Goal: Task Accomplishment & Management: Use online tool/utility

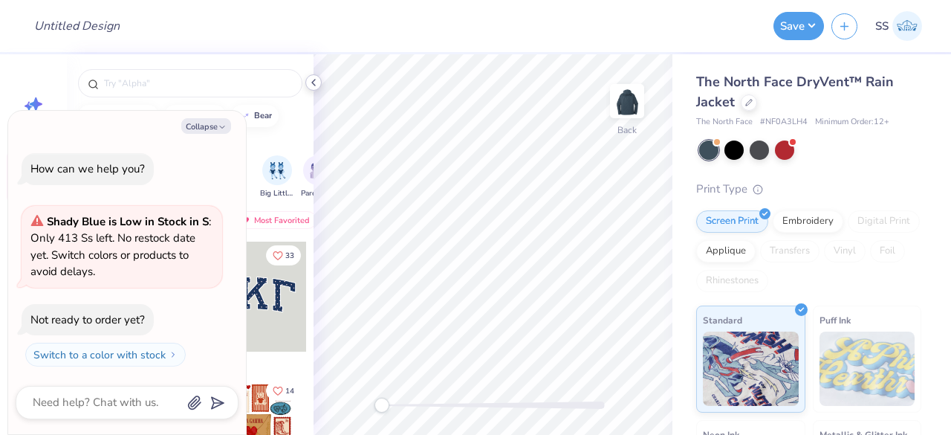
click at [314, 79] on icon at bounding box center [314, 83] width 12 height 12
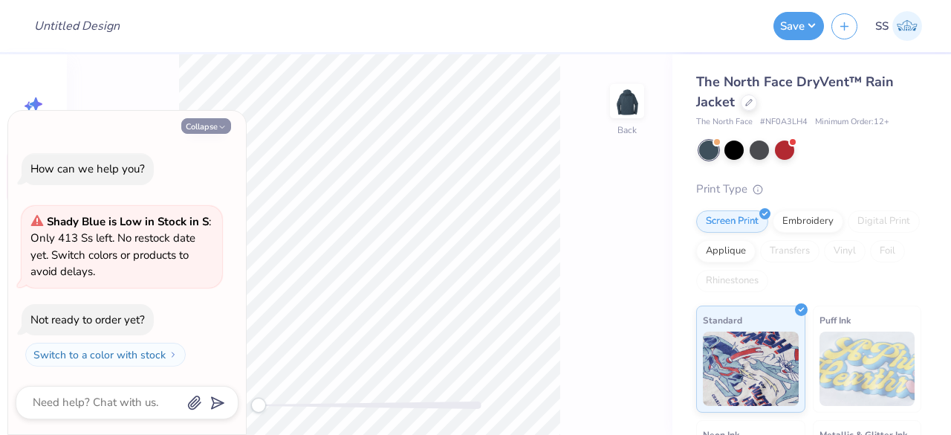
click at [205, 120] on button "Collapse" at bounding box center [206, 126] width 50 height 16
type textarea "x"
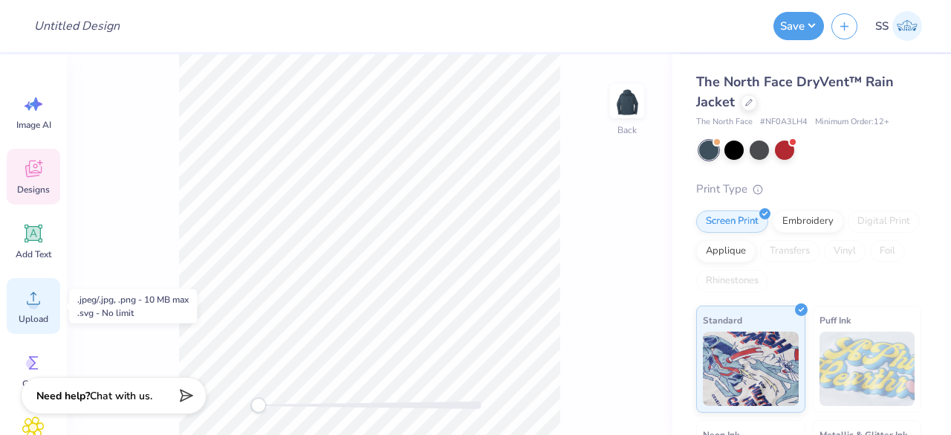
click at [33, 299] on circle at bounding box center [33, 304] width 10 height 10
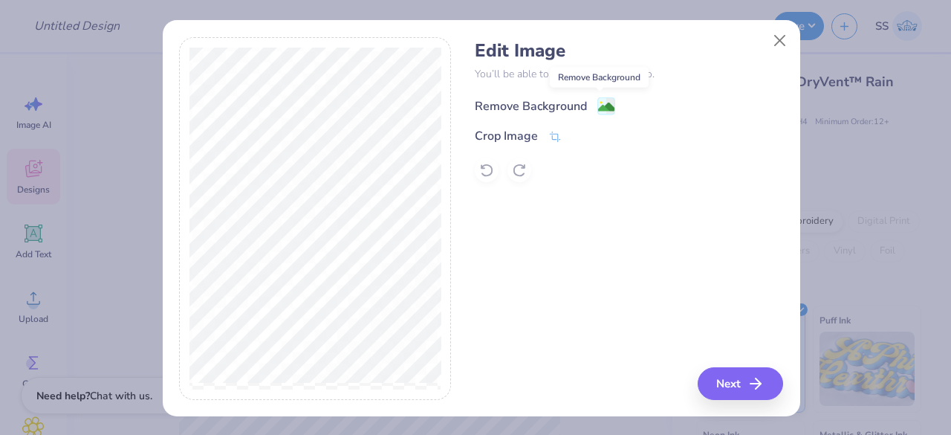
click at [602, 109] on image at bounding box center [606, 107] width 16 height 16
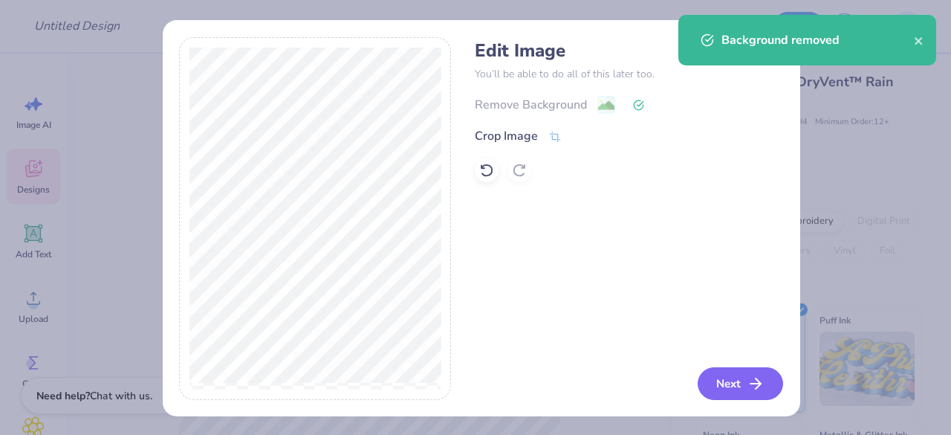
click at [730, 389] on button "Next" at bounding box center [740, 383] width 85 height 33
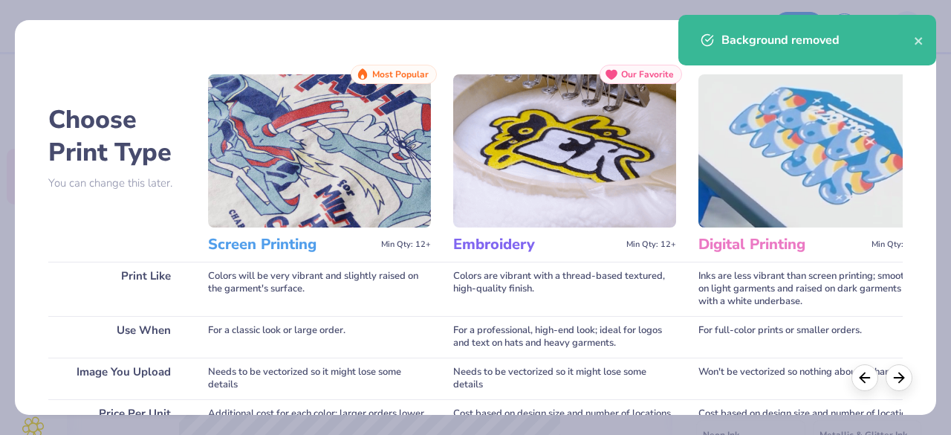
scroll to position [305, 0]
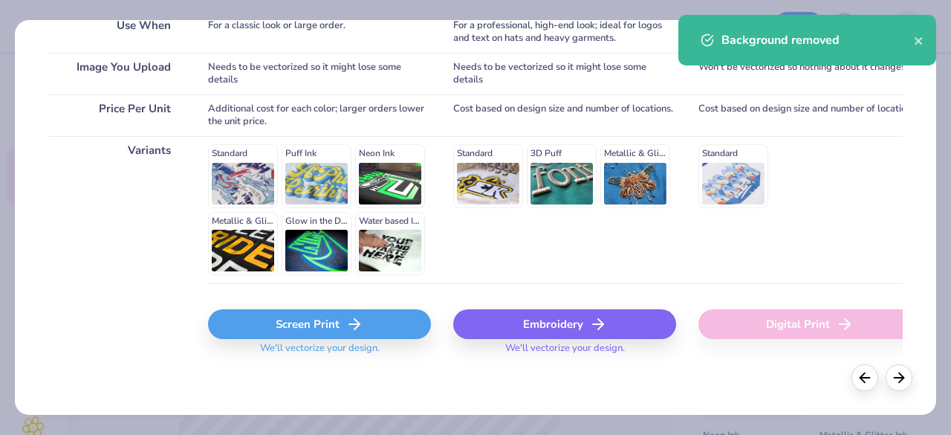
click at [557, 316] on div "Embroidery" at bounding box center [564, 324] width 223 height 30
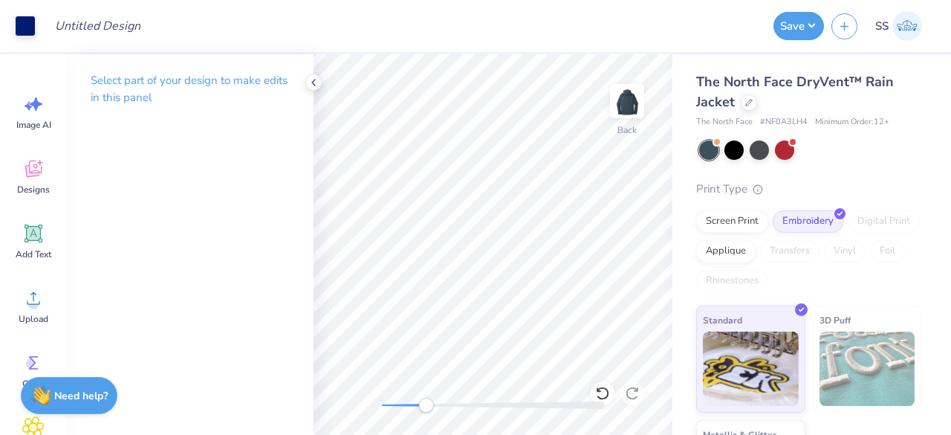
drag, startPoint x: 386, startPoint y: 404, endPoint x: 427, endPoint y: 406, distance: 40.2
click at [427, 406] on div "Accessibility label" at bounding box center [425, 405] width 15 height 15
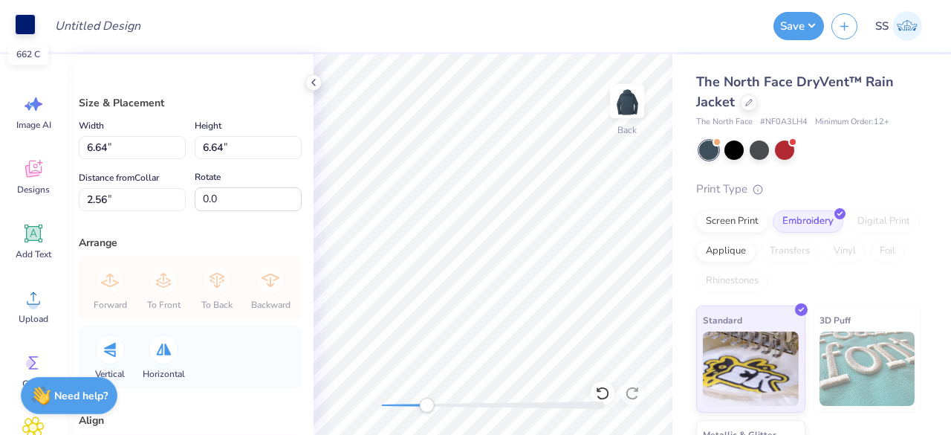
click at [19, 28] on div at bounding box center [25, 24] width 21 height 21
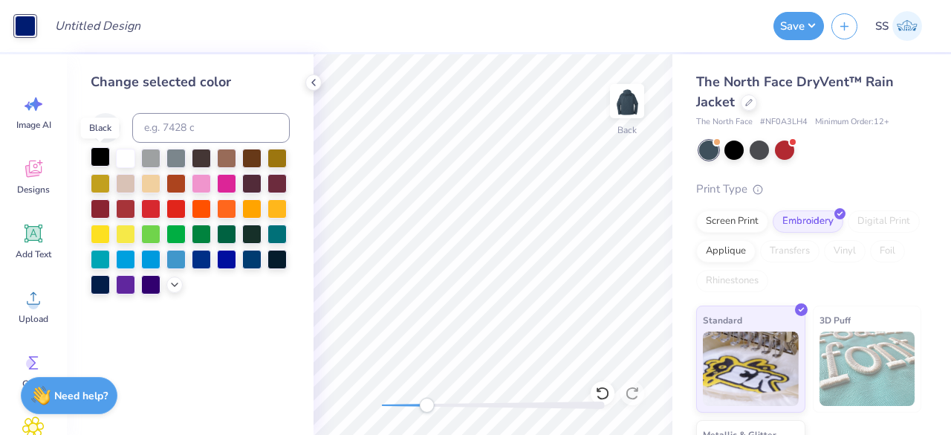
click at [100, 155] on div at bounding box center [100, 156] width 19 height 19
click at [318, 85] on icon at bounding box center [314, 83] width 12 height 12
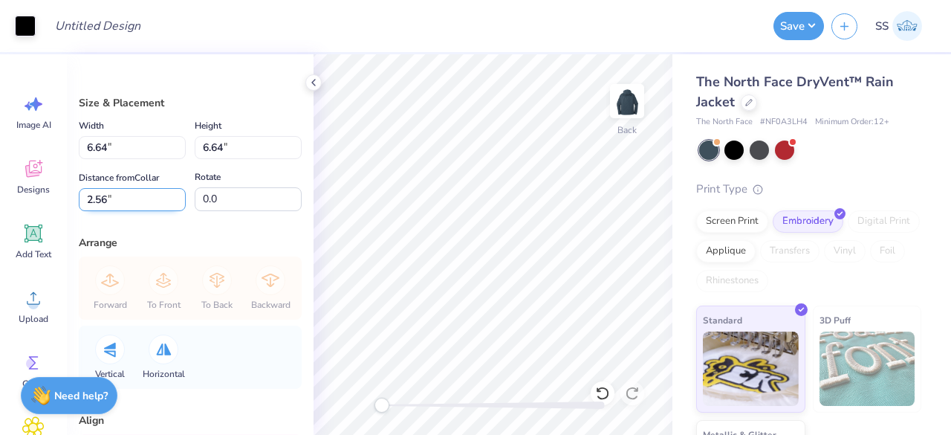
drag, startPoint x: 114, startPoint y: 191, endPoint x: 86, endPoint y: 195, distance: 28.6
click at [86, 195] on input "2.56" at bounding box center [132, 199] width 107 height 23
type input "3"
type input "3.50"
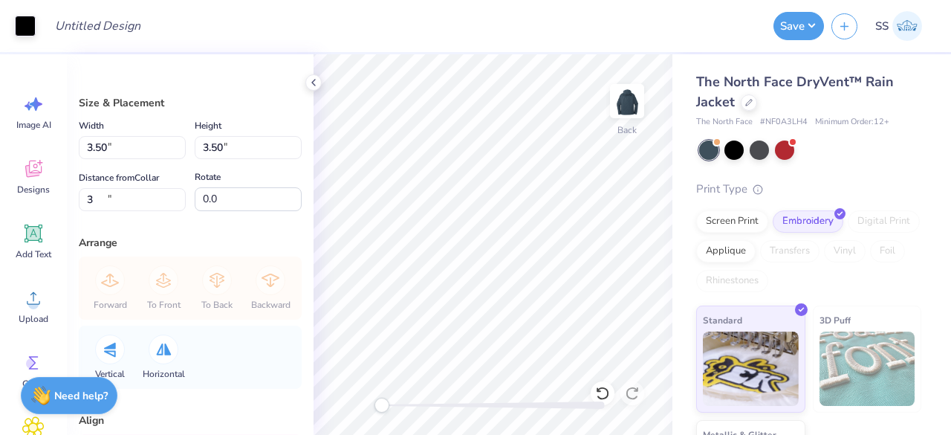
type input "3.00"
drag, startPoint x: 131, startPoint y: 140, endPoint x: 86, endPoint y: 146, distance: 44.9
click at [86, 146] on input "3.50" at bounding box center [132, 147] width 107 height 23
type input "4.00"
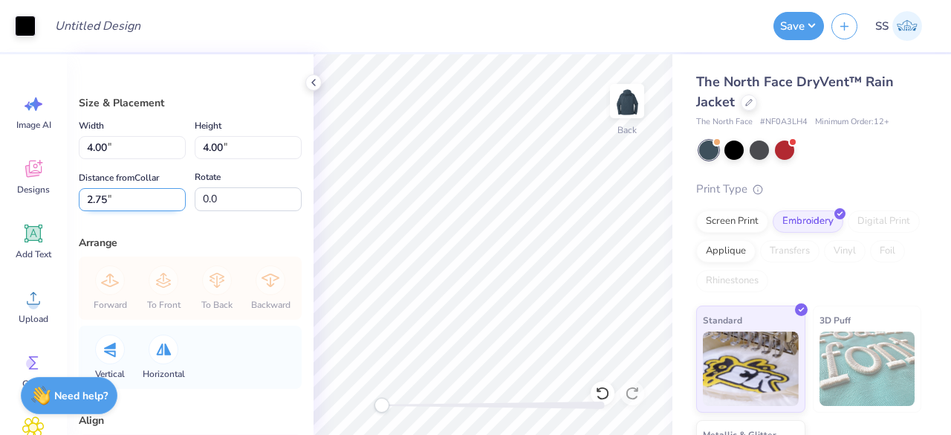
drag, startPoint x: 113, startPoint y: 204, endPoint x: 88, endPoint y: 201, distance: 25.4
click at [88, 201] on input "2.75" at bounding box center [132, 199] width 107 height 23
type input "3"
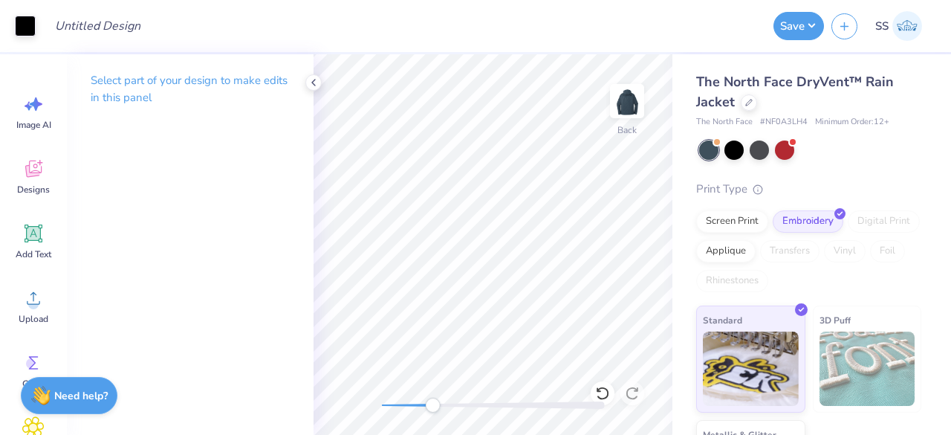
drag, startPoint x: 385, startPoint y: 408, endPoint x: 433, endPoint y: 411, distance: 47.7
click at [433, 411] on div "Accessibility label" at bounding box center [432, 405] width 15 height 15
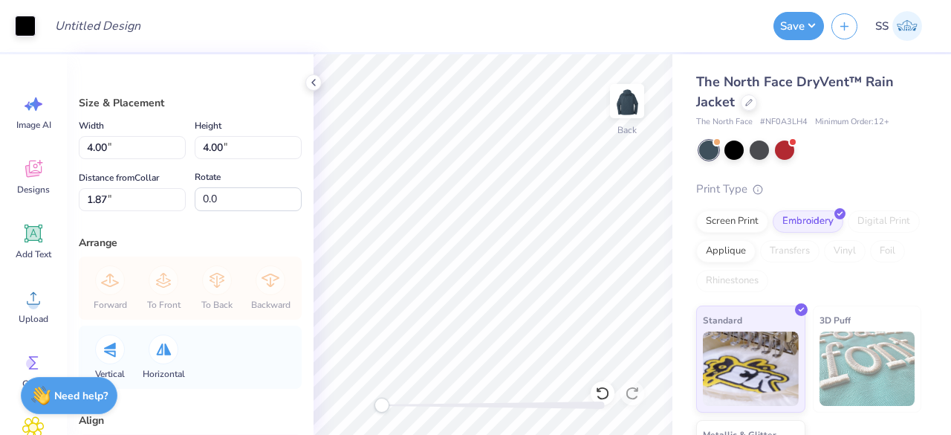
click at [372, 404] on div "Back" at bounding box center [493, 244] width 359 height 380
click at [789, 27] on button "Save" at bounding box center [799, 24] width 51 height 28
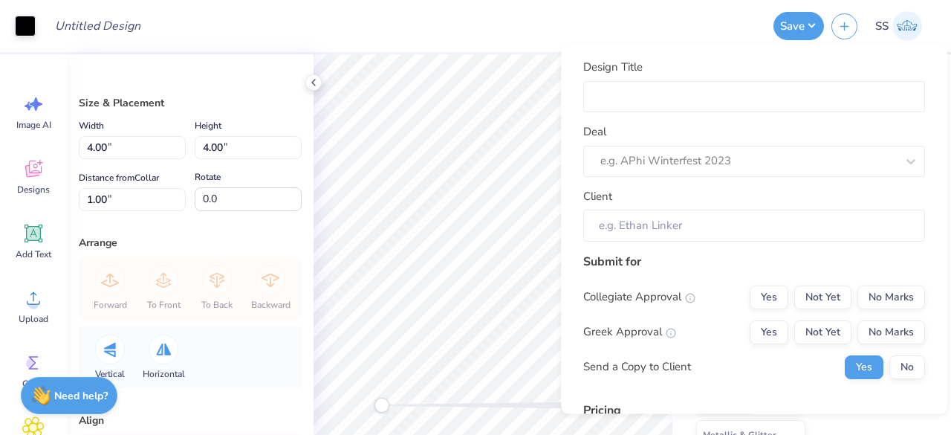
click at [636, 19] on div "Design Title" at bounding box center [404, 26] width 723 height 52
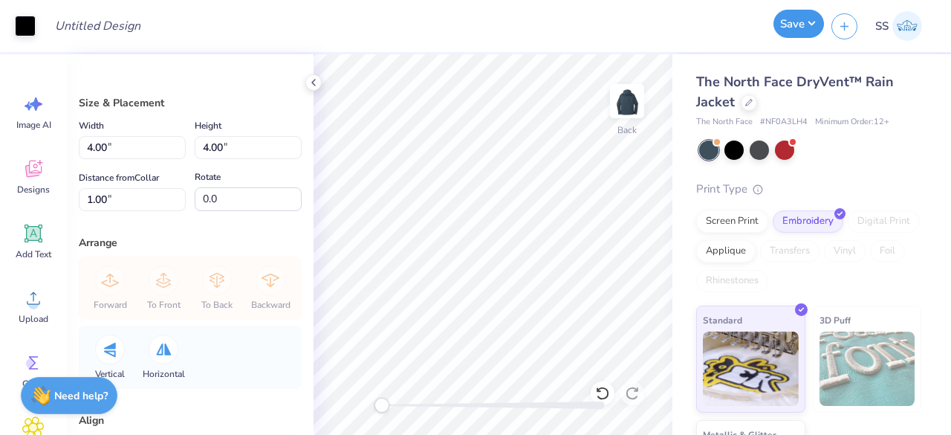
click at [796, 36] on button "Save" at bounding box center [799, 24] width 51 height 28
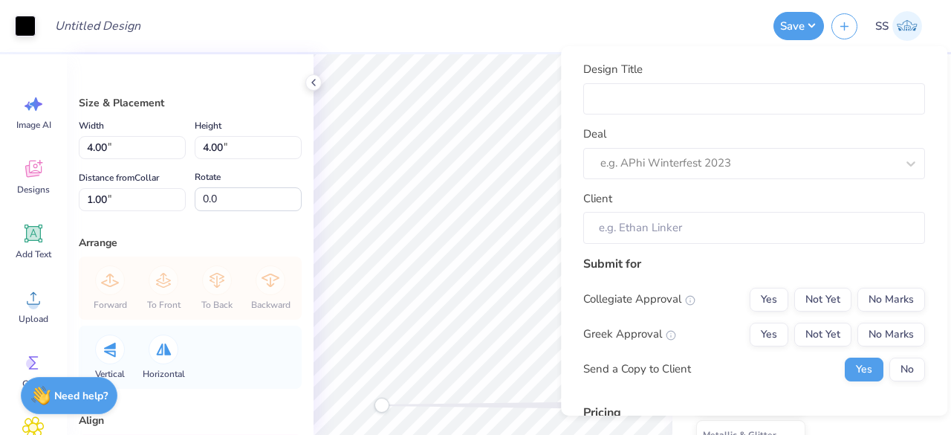
scroll to position [227, 0]
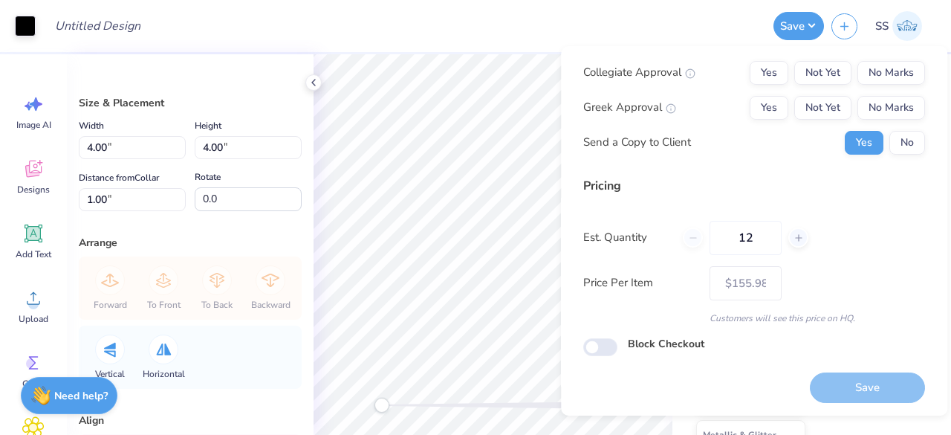
click at [473, 29] on div "Design Title" at bounding box center [404, 26] width 723 height 52
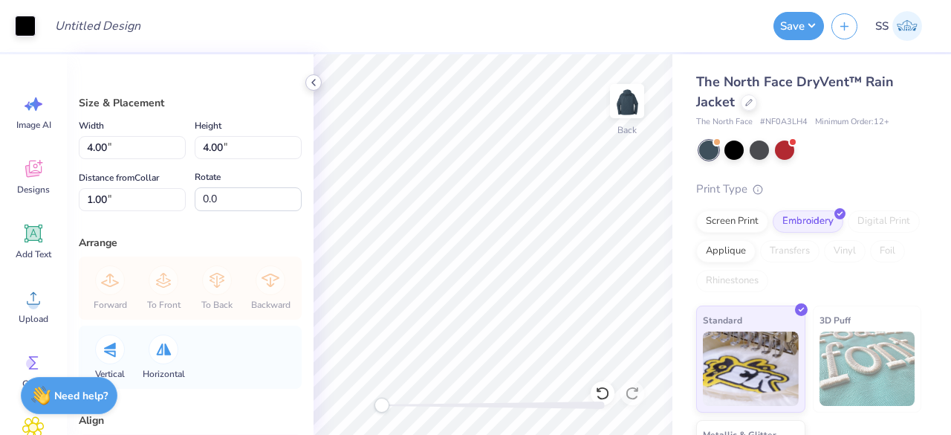
click at [316, 81] on icon at bounding box center [314, 83] width 12 height 12
click at [315, 81] on icon at bounding box center [314, 83] width 12 height 12
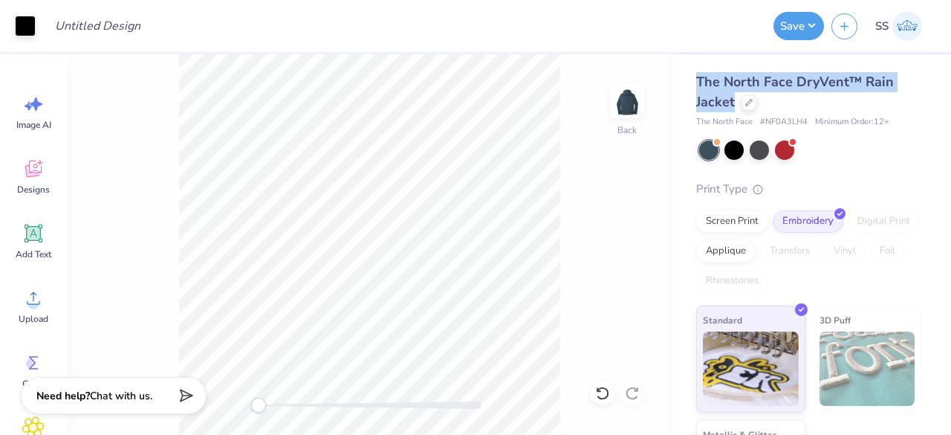
drag, startPoint x: 694, startPoint y: 75, endPoint x: 738, endPoint y: 97, distance: 49.2
click at [738, 97] on div "The North Face DryVent™ Rain Jacket The North Face # NF0A3LH4 Minimum Order: 12…" at bounding box center [812, 290] width 279 height 473
copy span "The North Face DryVent™ Rain Jacket"
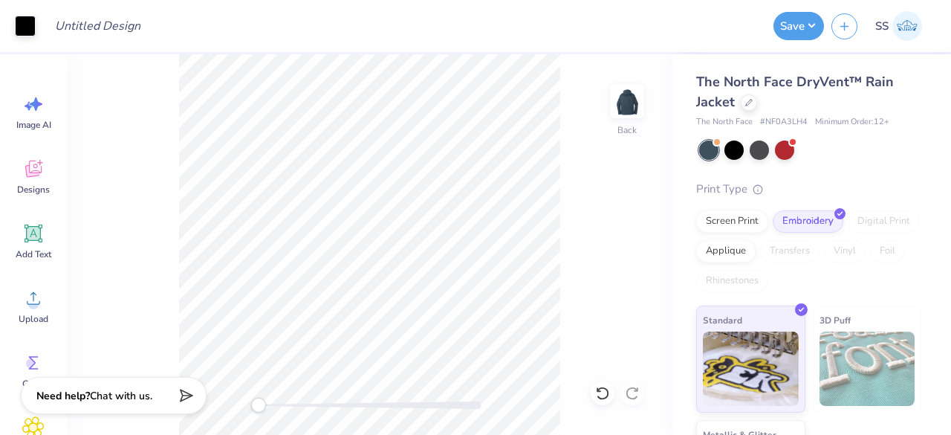
click at [809, 120] on div "The North Face # NF0A3LH4 Minimum Order: 12 +" at bounding box center [808, 122] width 225 height 13
drag, startPoint x: 809, startPoint y: 120, endPoint x: 771, endPoint y: 126, distance: 38.4
click at [771, 126] on div "The North Face # NF0A3LH4 Minimum Order: 12 +" at bounding box center [808, 122] width 225 height 13
copy span "NF0A3LH4"
click at [226, 414] on div "Back" at bounding box center [370, 244] width 606 height 380
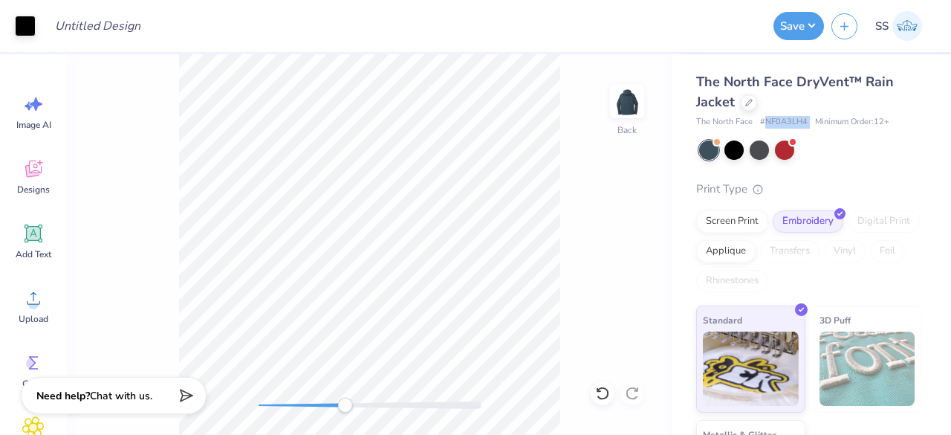
click at [352, 392] on div "Back" at bounding box center [370, 244] width 606 height 380
copy span "NF0A3LH4"
